Goal: Task Accomplishment & Management: Manage account settings

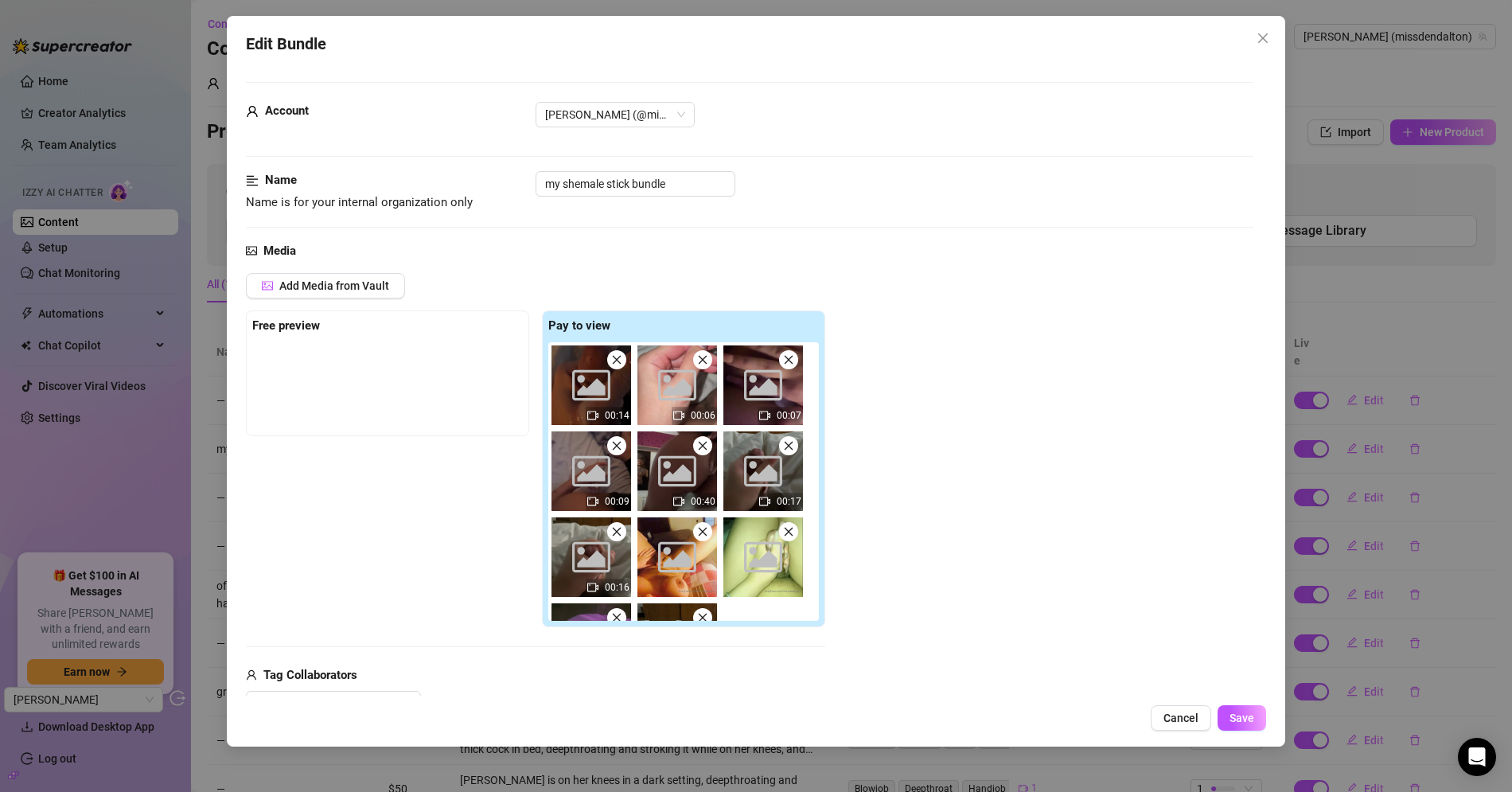
scroll to position [528, 0]
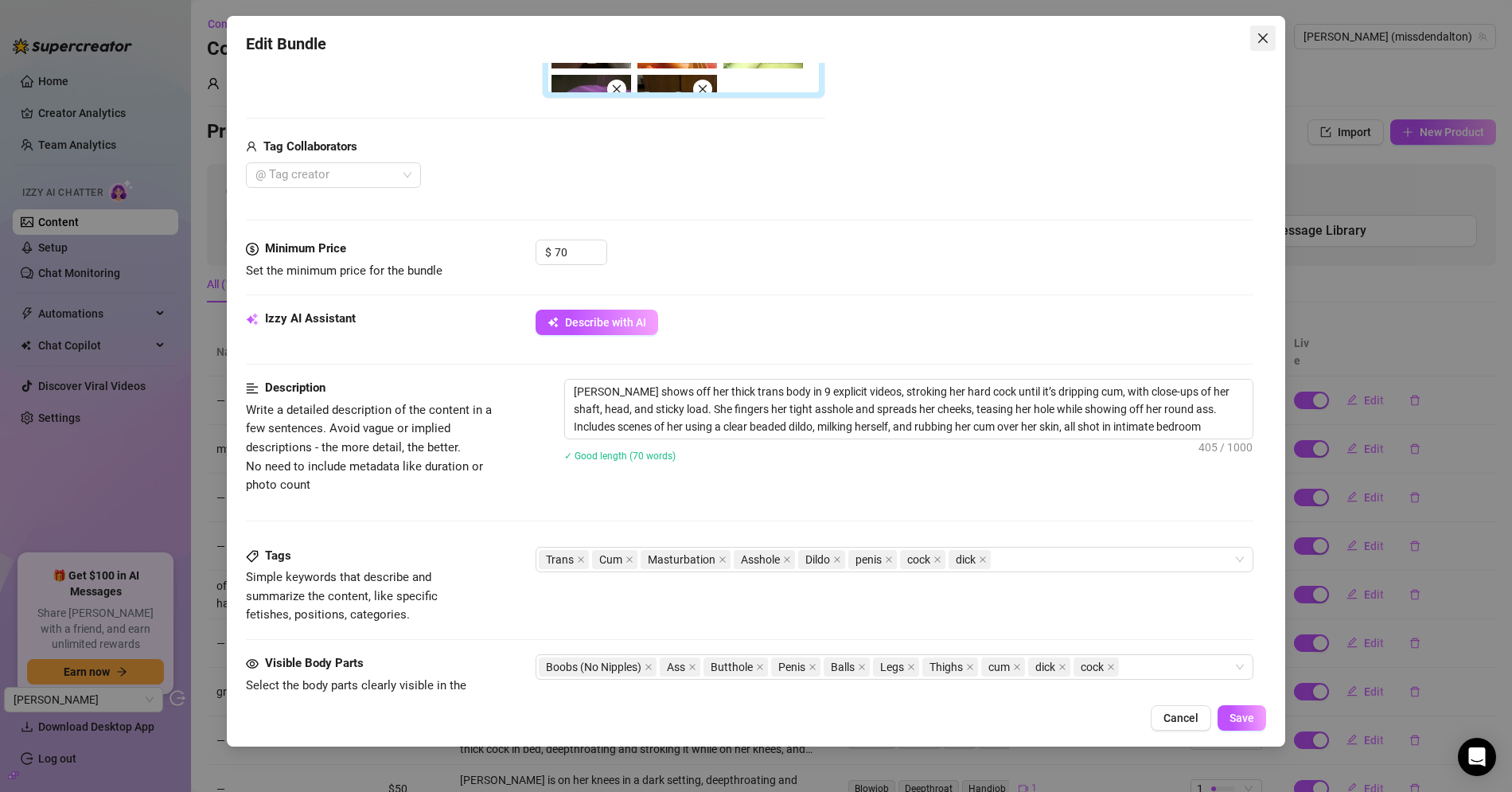
click at [1267, 27] on button "Close" at bounding box center [1262, 38] width 26 height 26
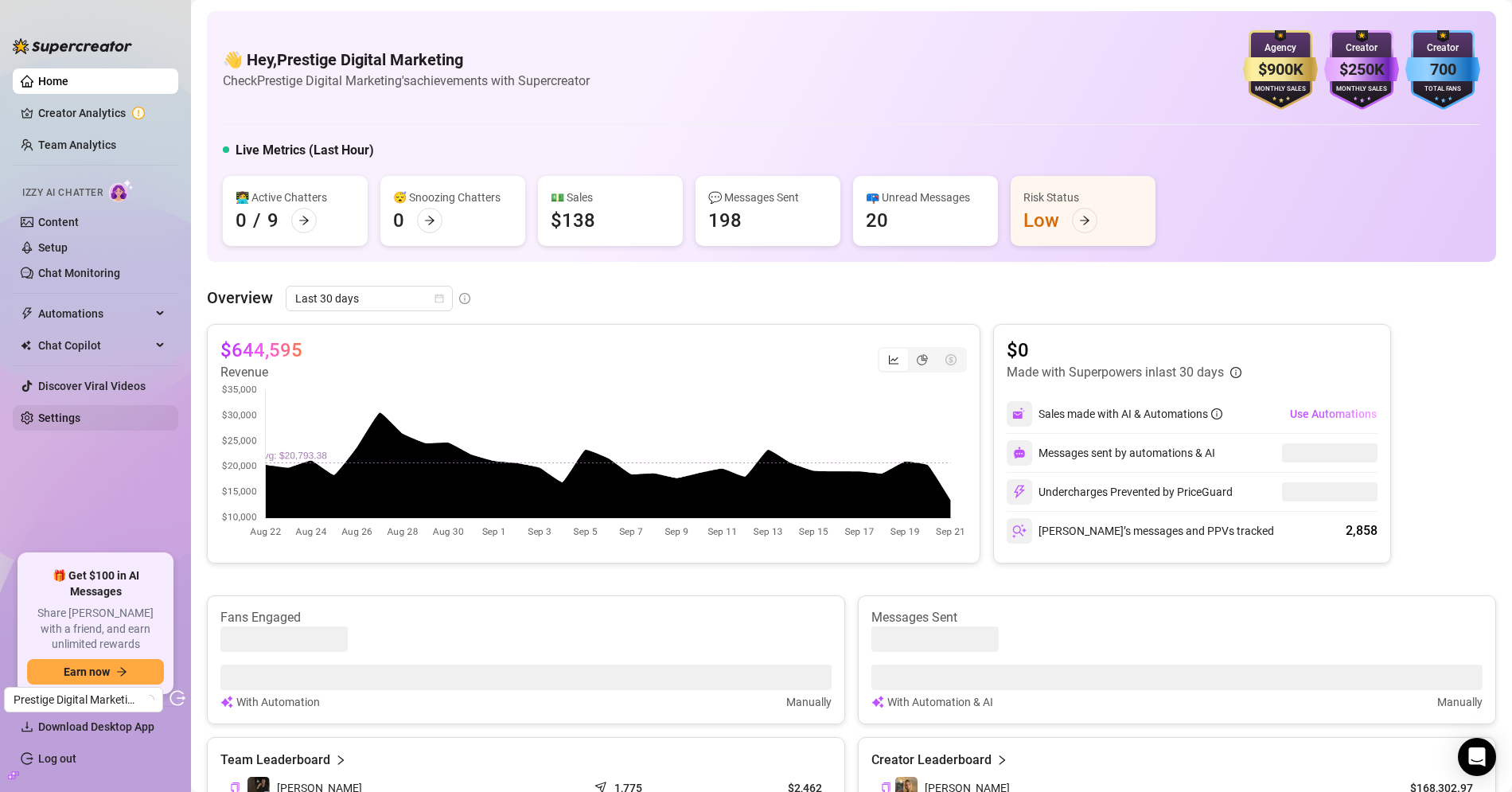
click at [54, 412] on link "Settings" at bounding box center [59, 418] width 42 height 12
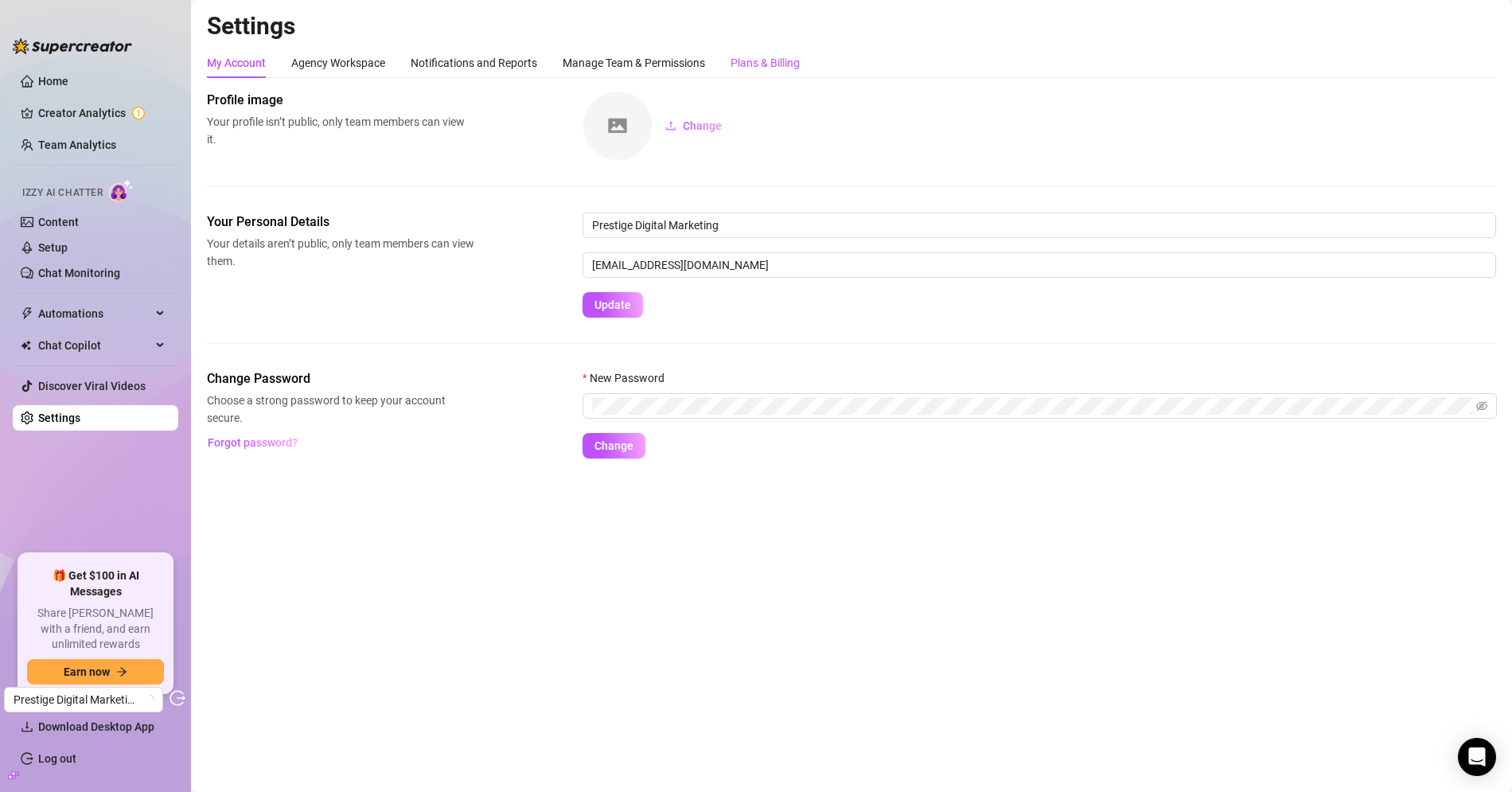
click at [763, 59] on div "Plans & Billing" at bounding box center [765, 63] width 69 height 18
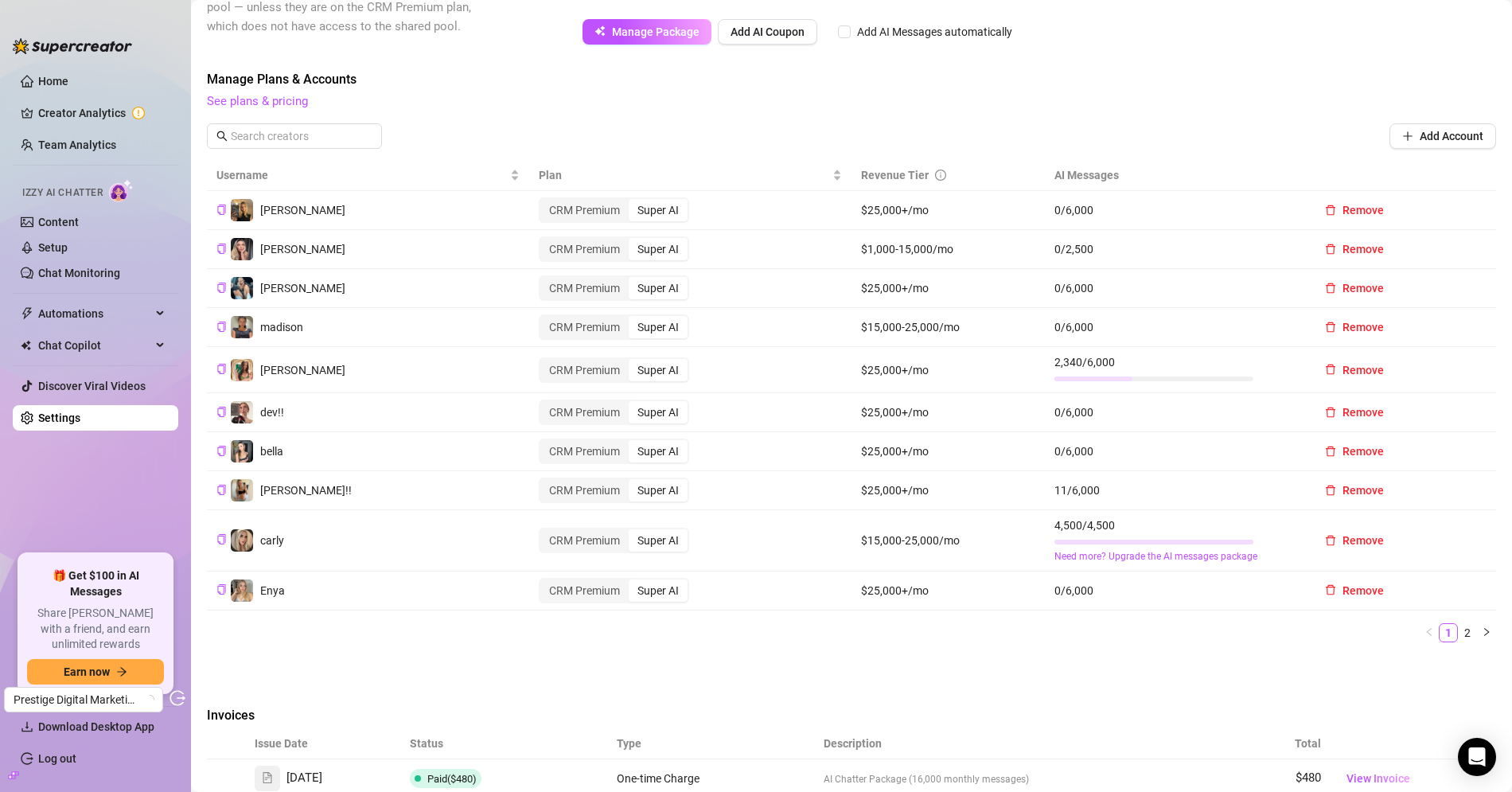
scroll to position [425, 0]
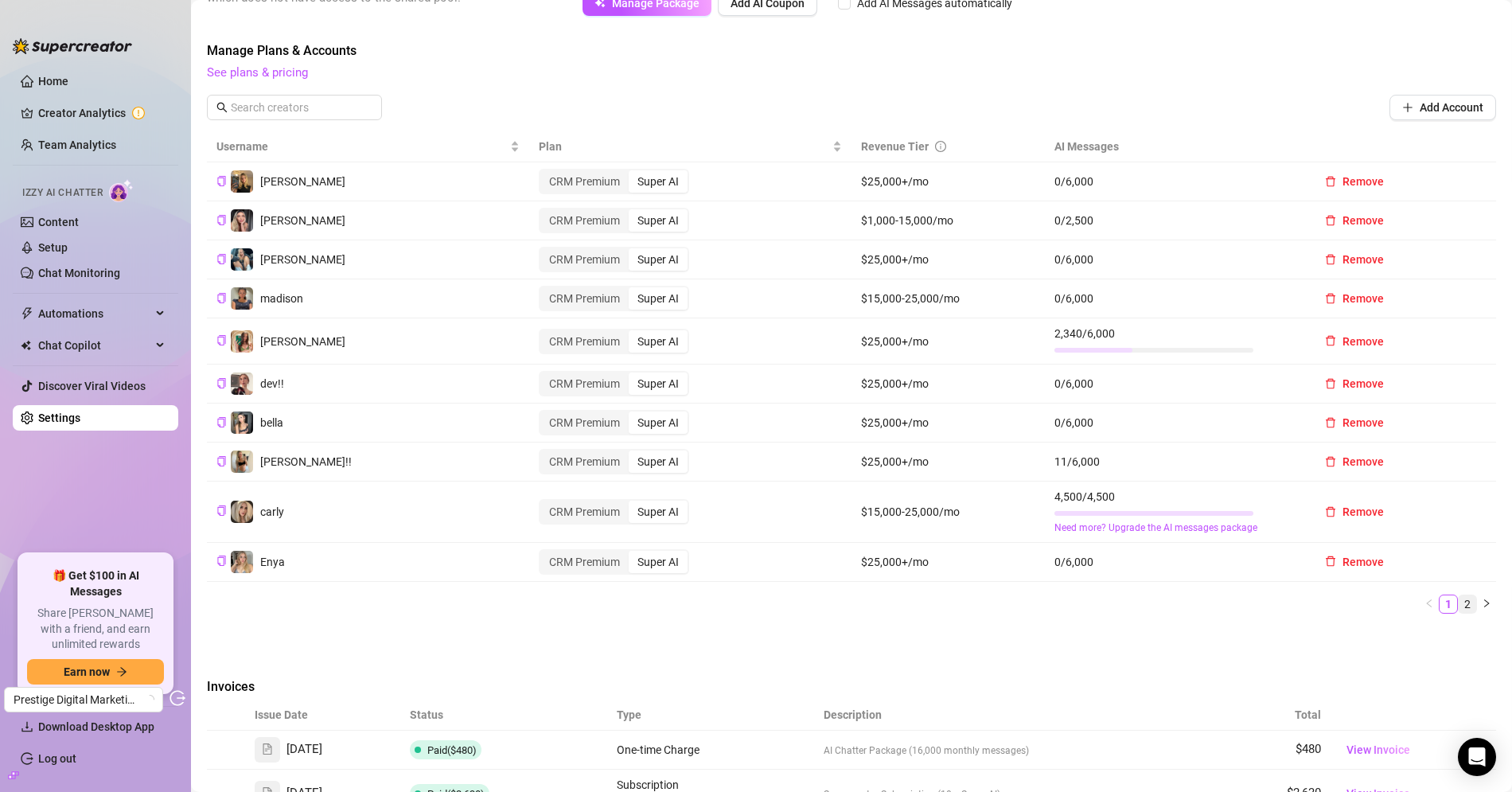
click at [1468, 602] on link "2" at bounding box center [1468, 604] width 18 height 18
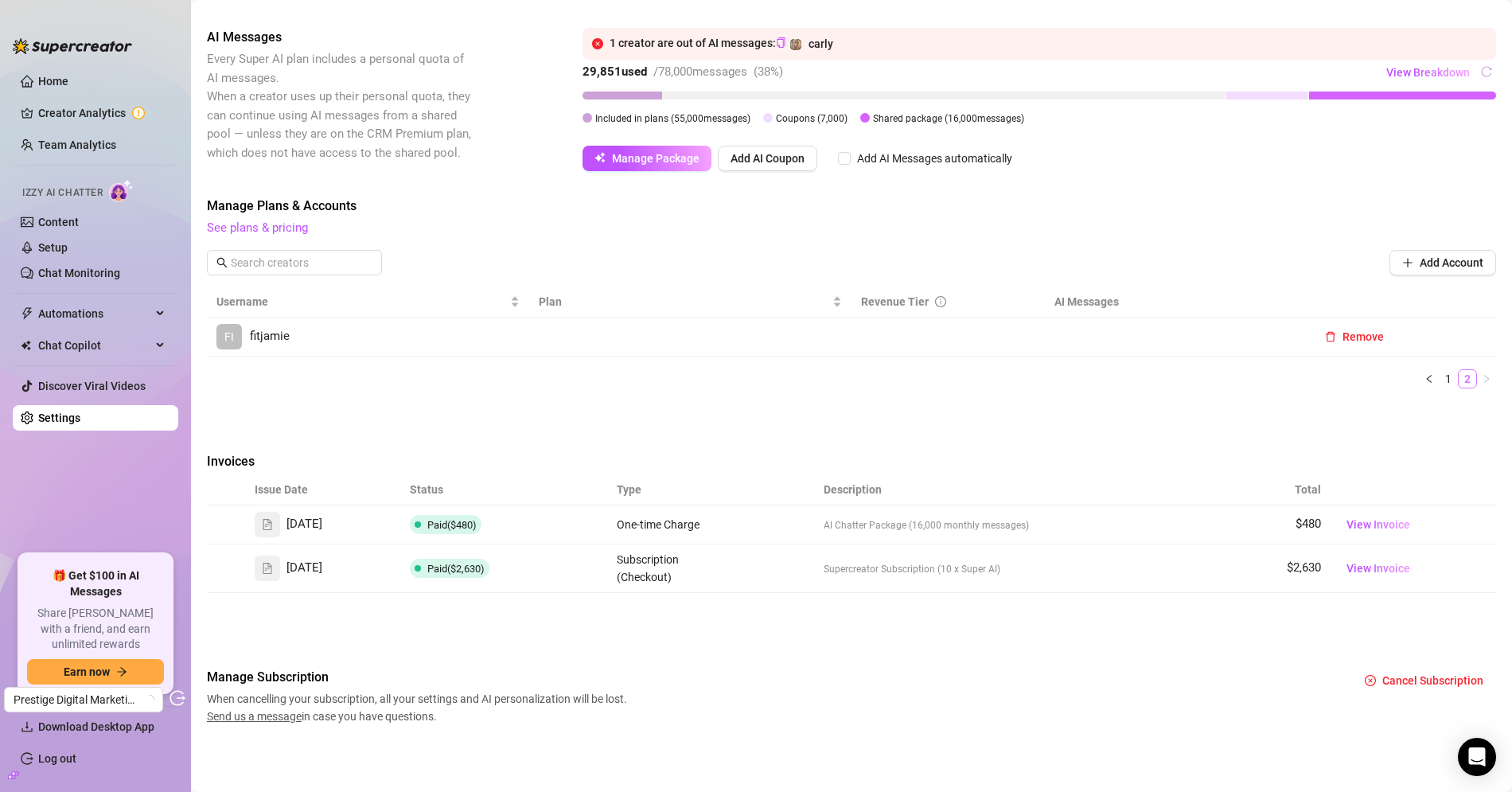
scroll to position [268, 0]
click at [1447, 380] on link "1" at bounding box center [1448, 381] width 18 height 18
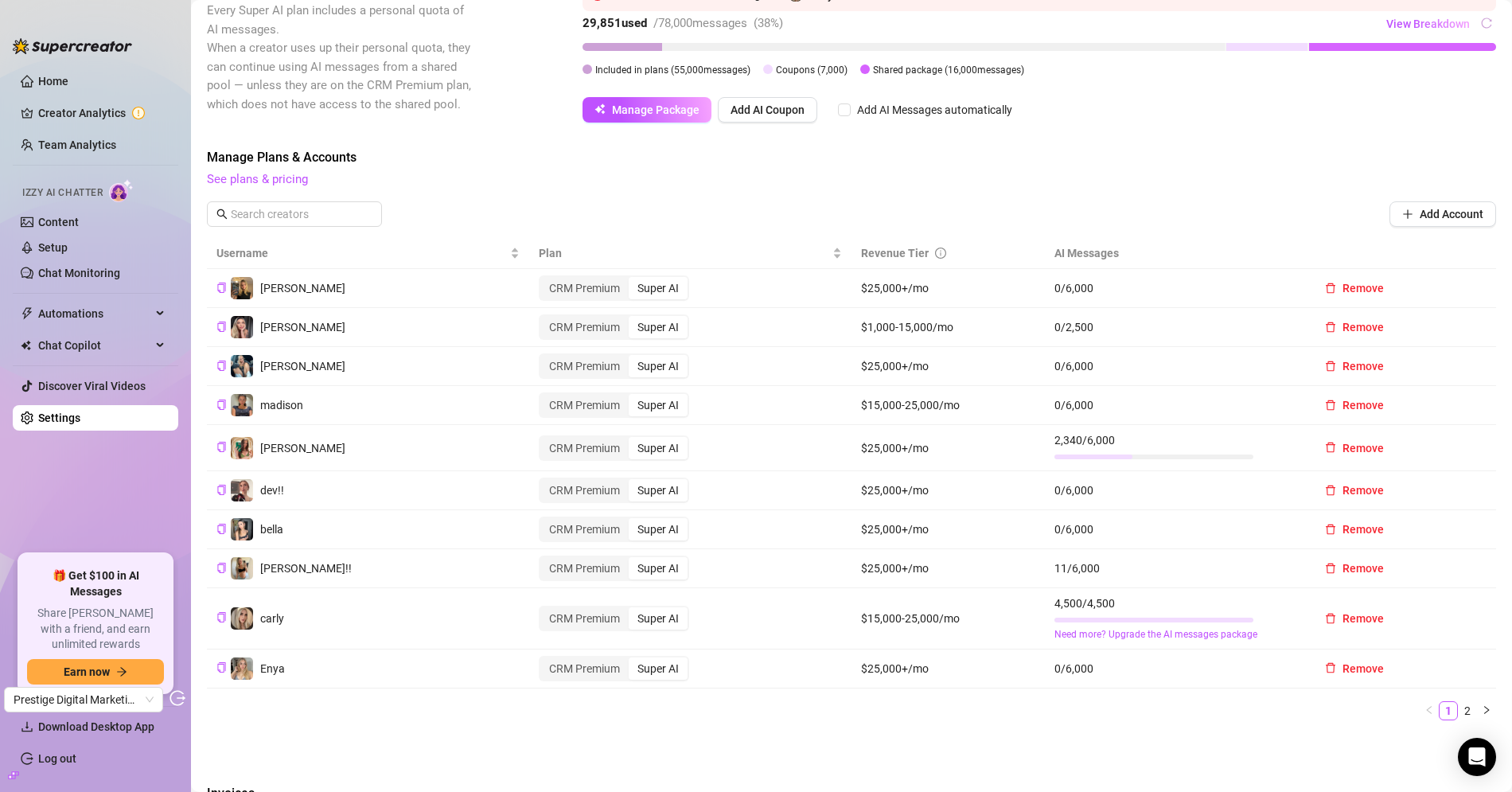
scroll to position [319, 0]
drag, startPoint x: 1054, startPoint y: 599, endPoint x: 1111, endPoint y: 601, distance: 57.0
click at [1112, 601] on span "4,500 / 4,500" at bounding box center [1173, 603] width 239 height 18
click at [222, 616] on icon "copy" at bounding box center [221, 616] width 11 height 11
click at [220, 366] on icon "copy" at bounding box center [221, 365] width 11 height 11
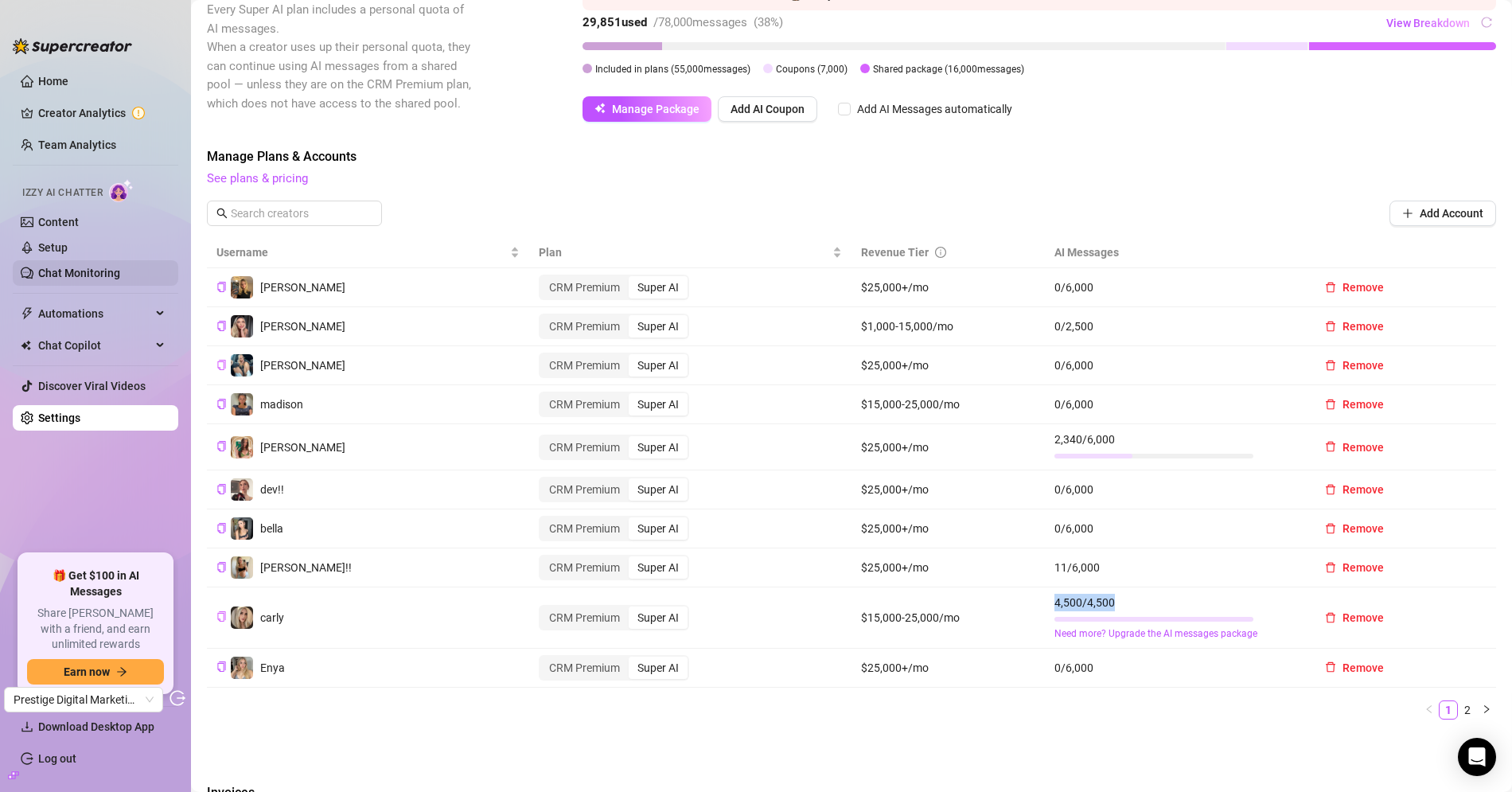
click at [81, 273] on link "Chat Monitoring" at bounding box center [79, 273] width 82 height 12
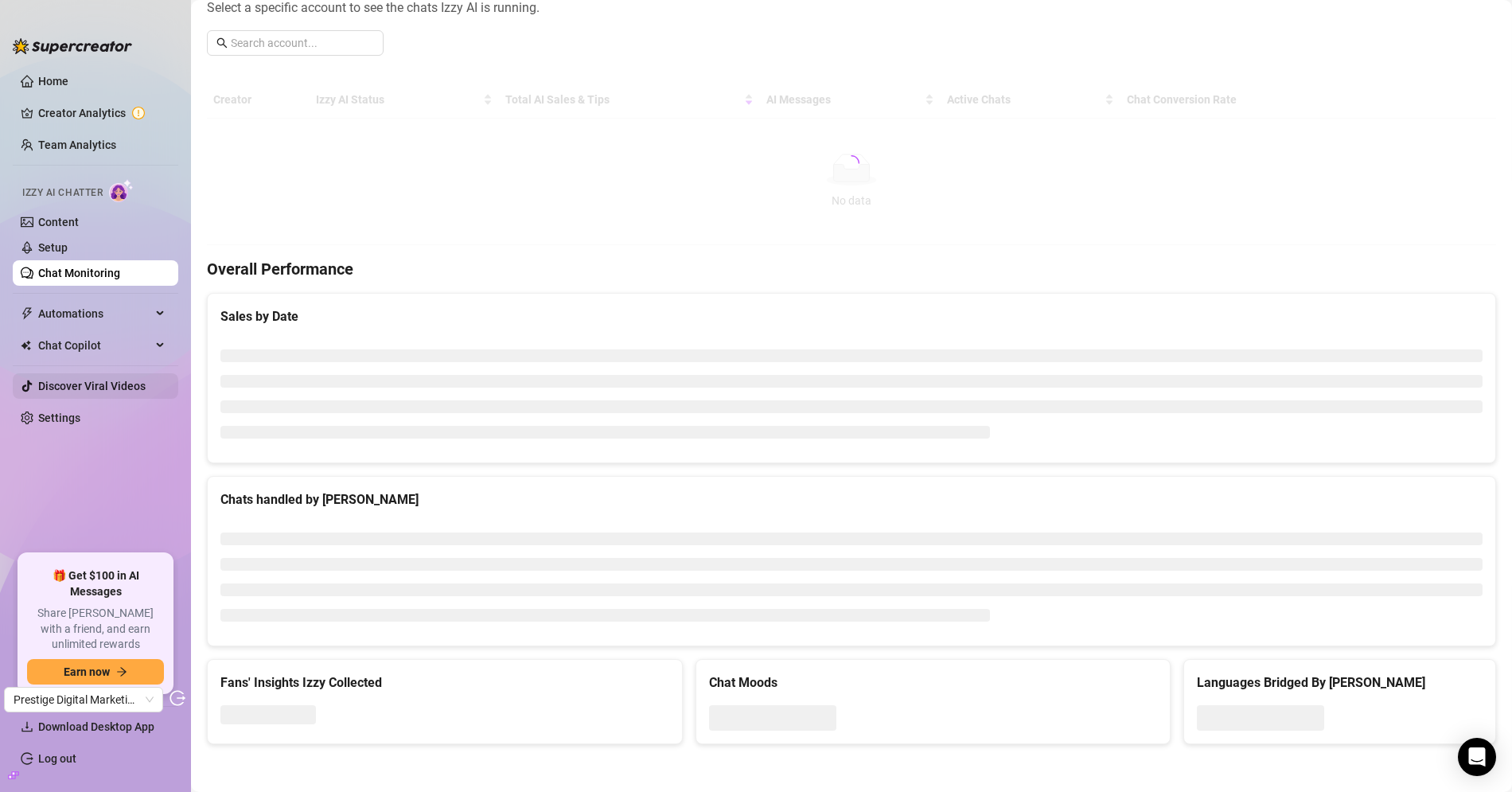
scroll to position [217, 0]
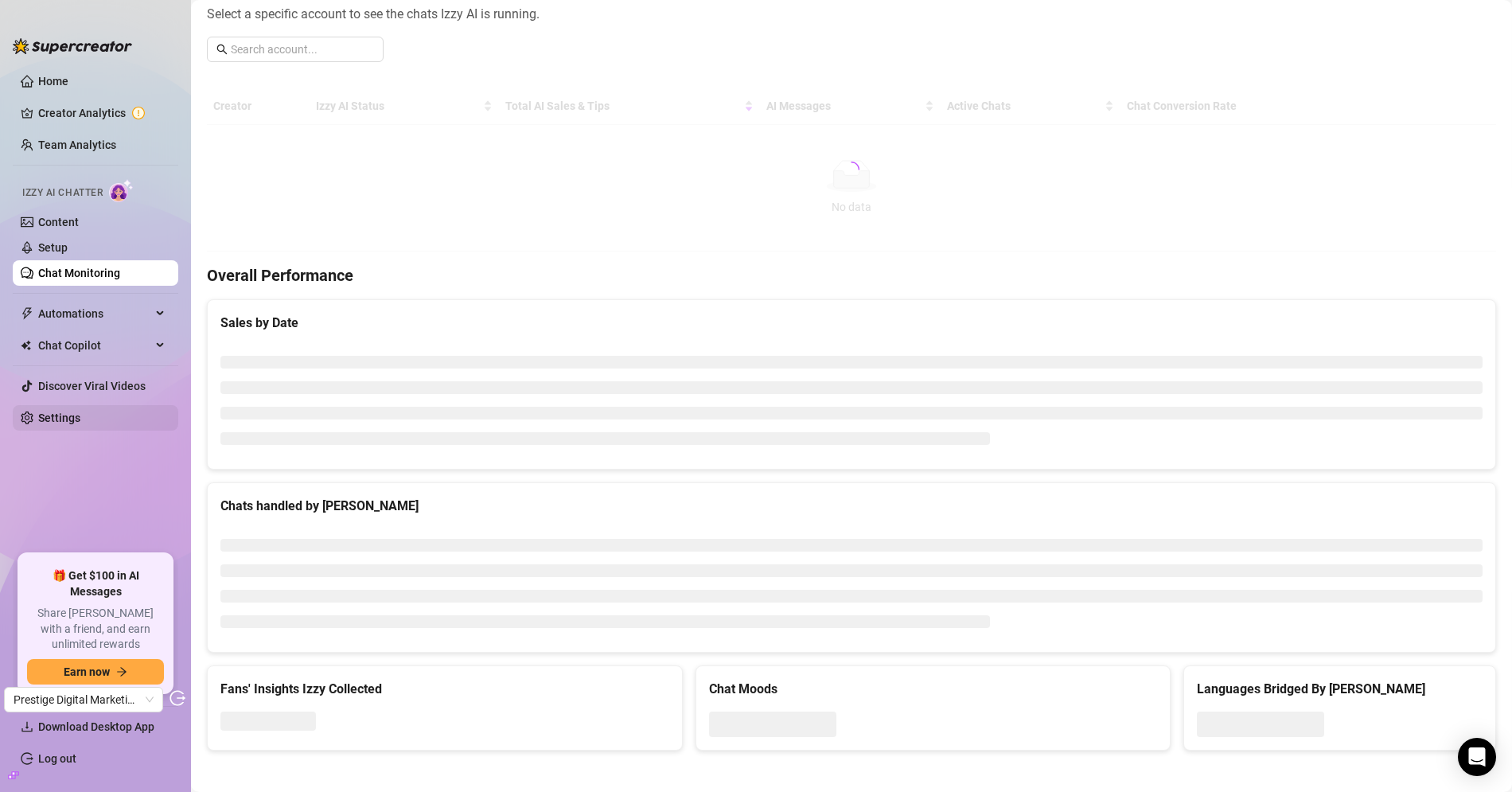
click at [68, 415] on link "Settings" at bounding box center [59, 418] width 42 height 12
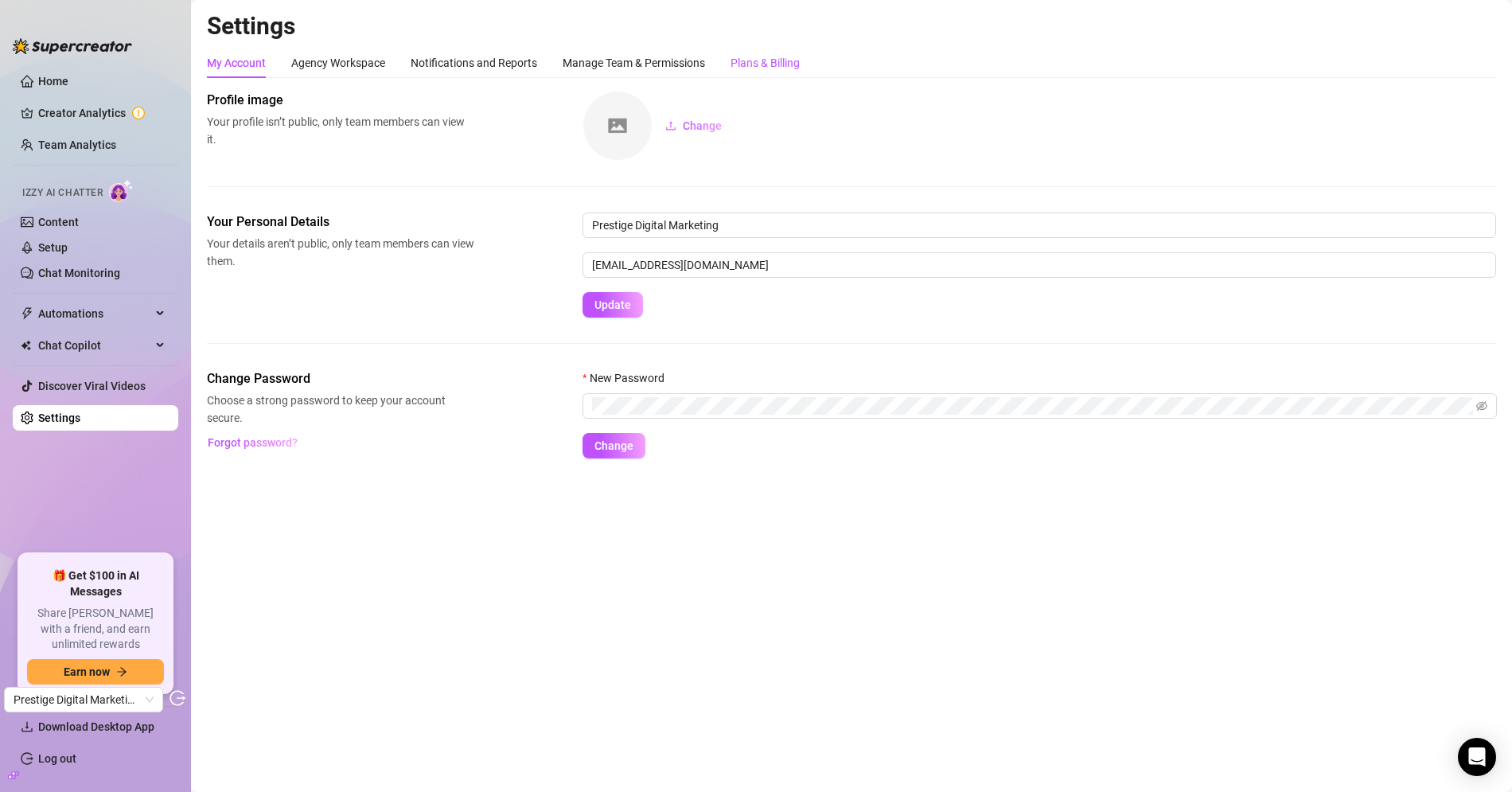
click at [780, 61] on div "Plans & Billing" at bounding box center [765, 63] width 69 height 18
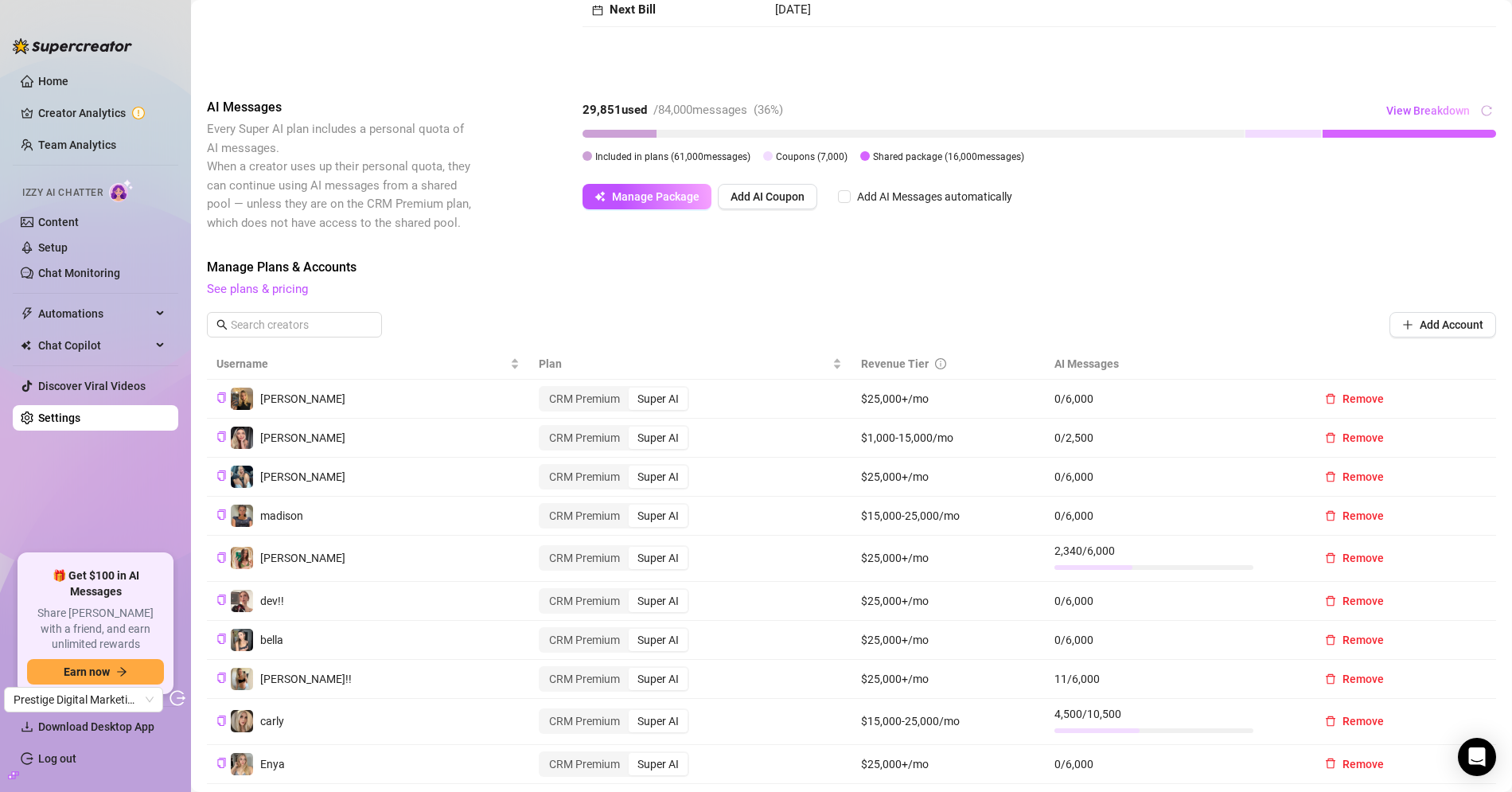
scroll to position [201, 0]
